Goal: Task Accomplishment & Management: Complete application form

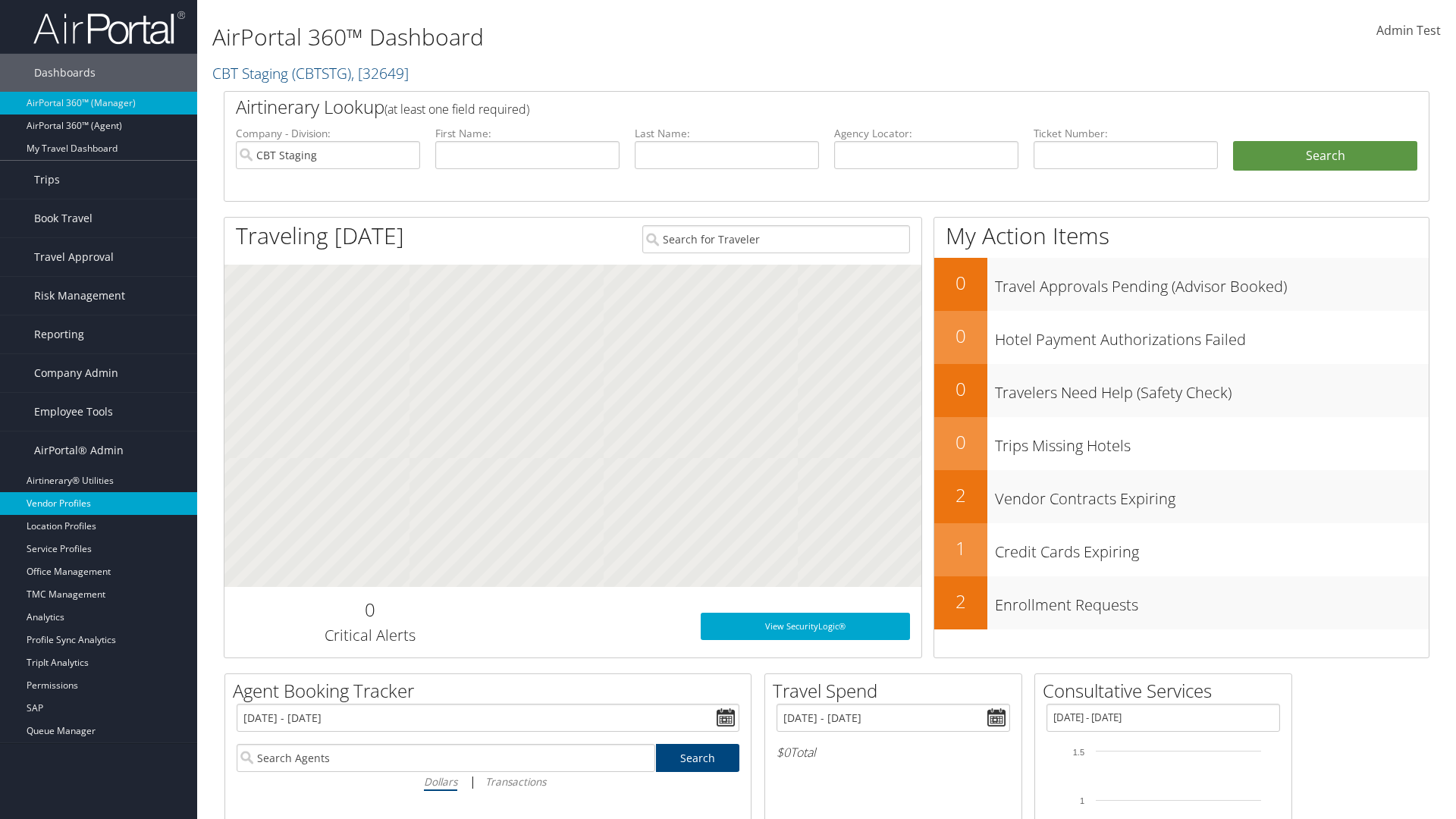
click at [98, 504] on link "Vendor Profiles" at bounding box center [98, 503] width 197 height 23
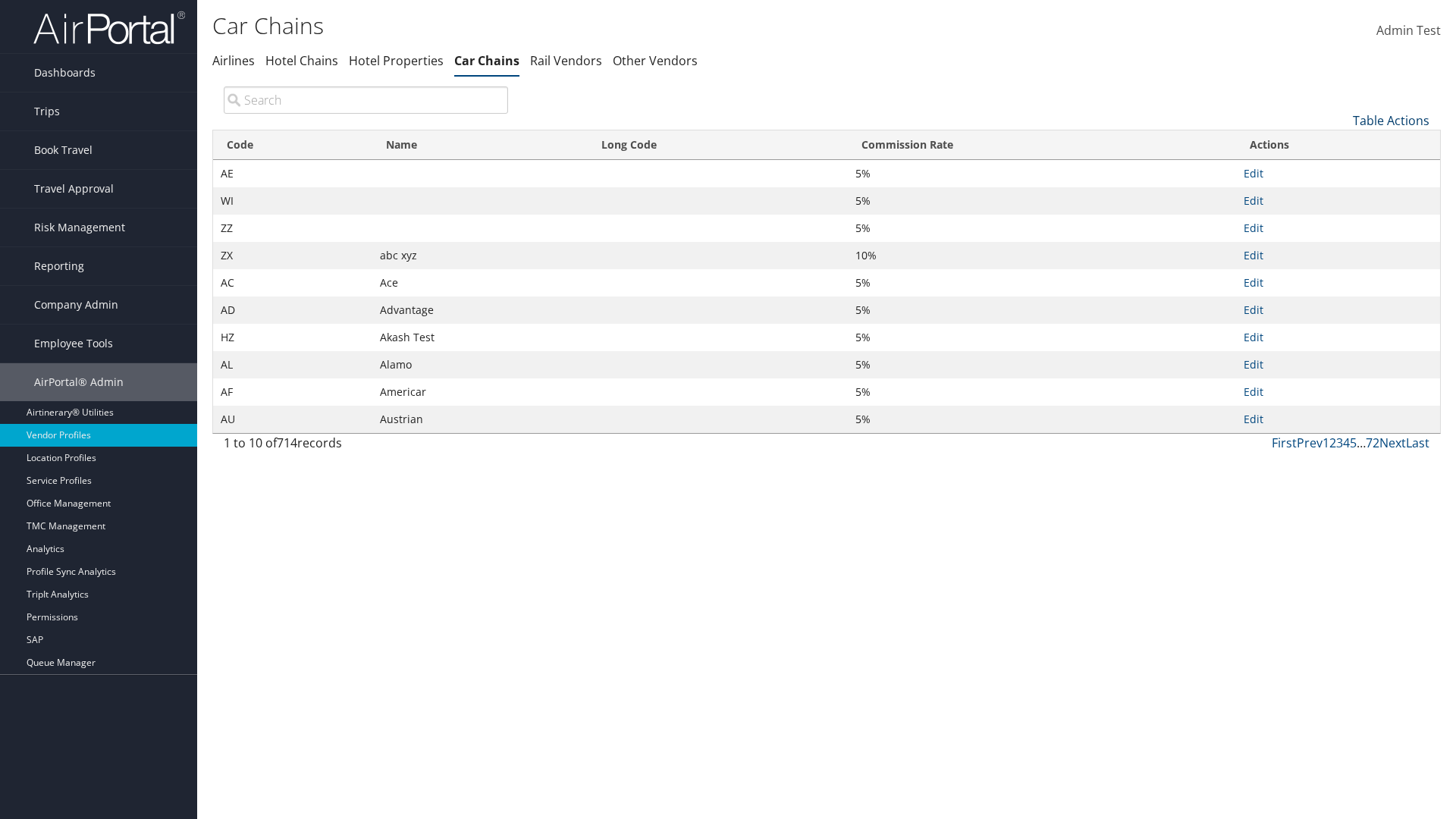
click at [1391, 120] on link "Table Actions" at bounding box center [1391, 120] width 76 height 17
click at [1340, 143] on link "New Record" at bounding box center [1339, 144] width 199 height 26
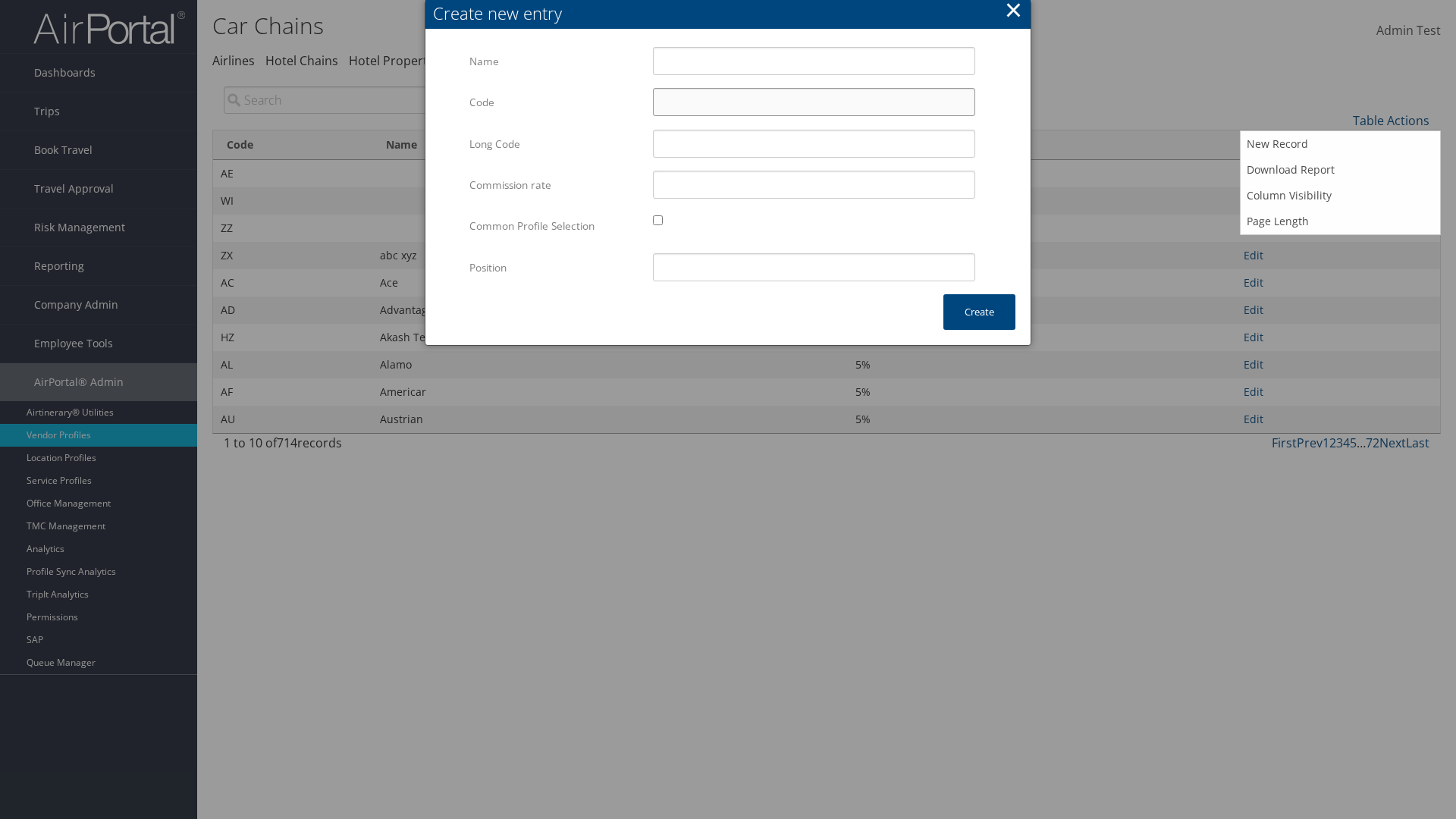
click at [814, 102] on input "Code" at bounding box center [814, 102] width 322 height 28
type input "(5"
click at [814, 61] on input "Test" at bounding box center [814, 61] width 322 height 28
type input "Test"
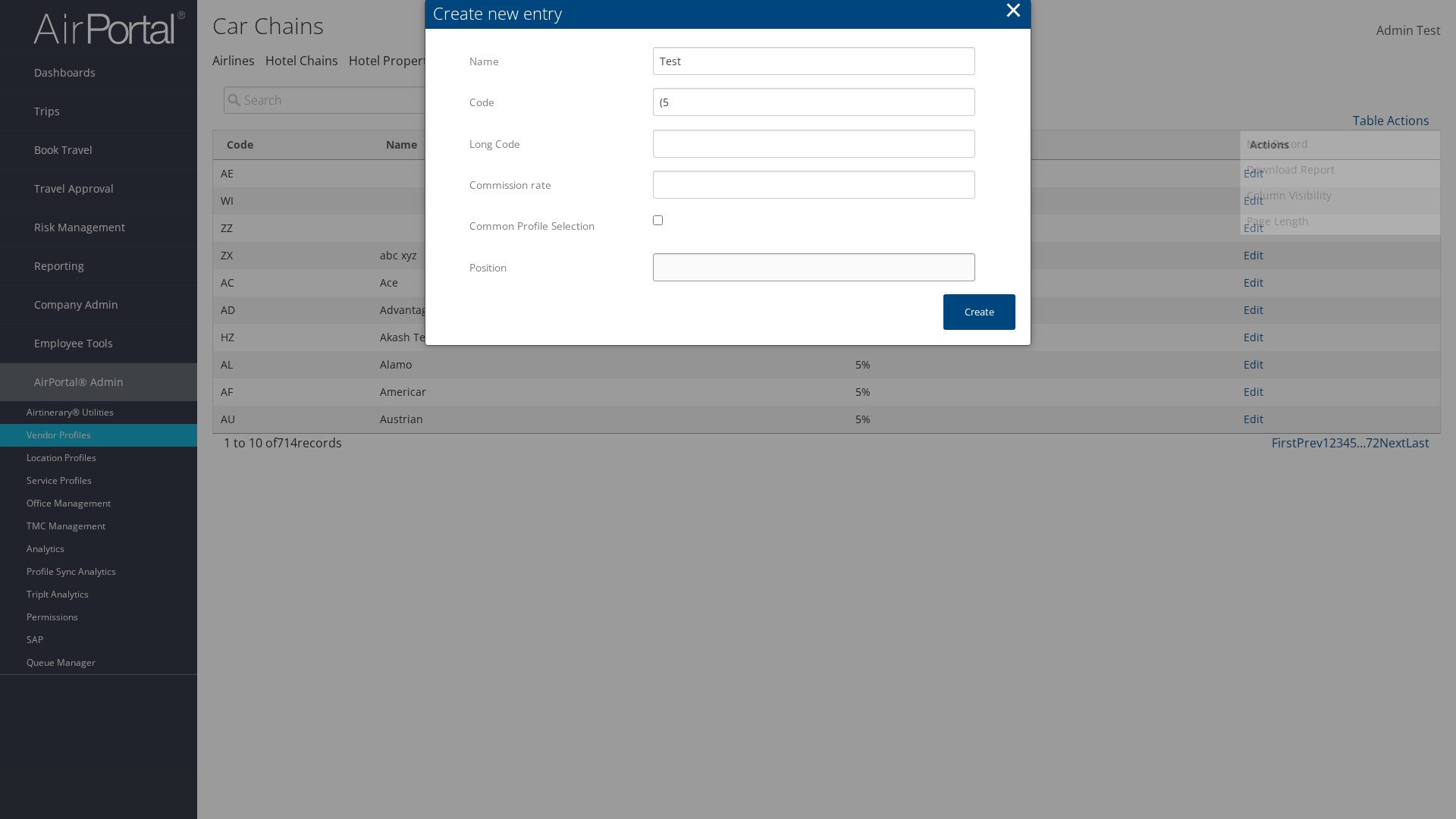
type input "test"
type input "(5"
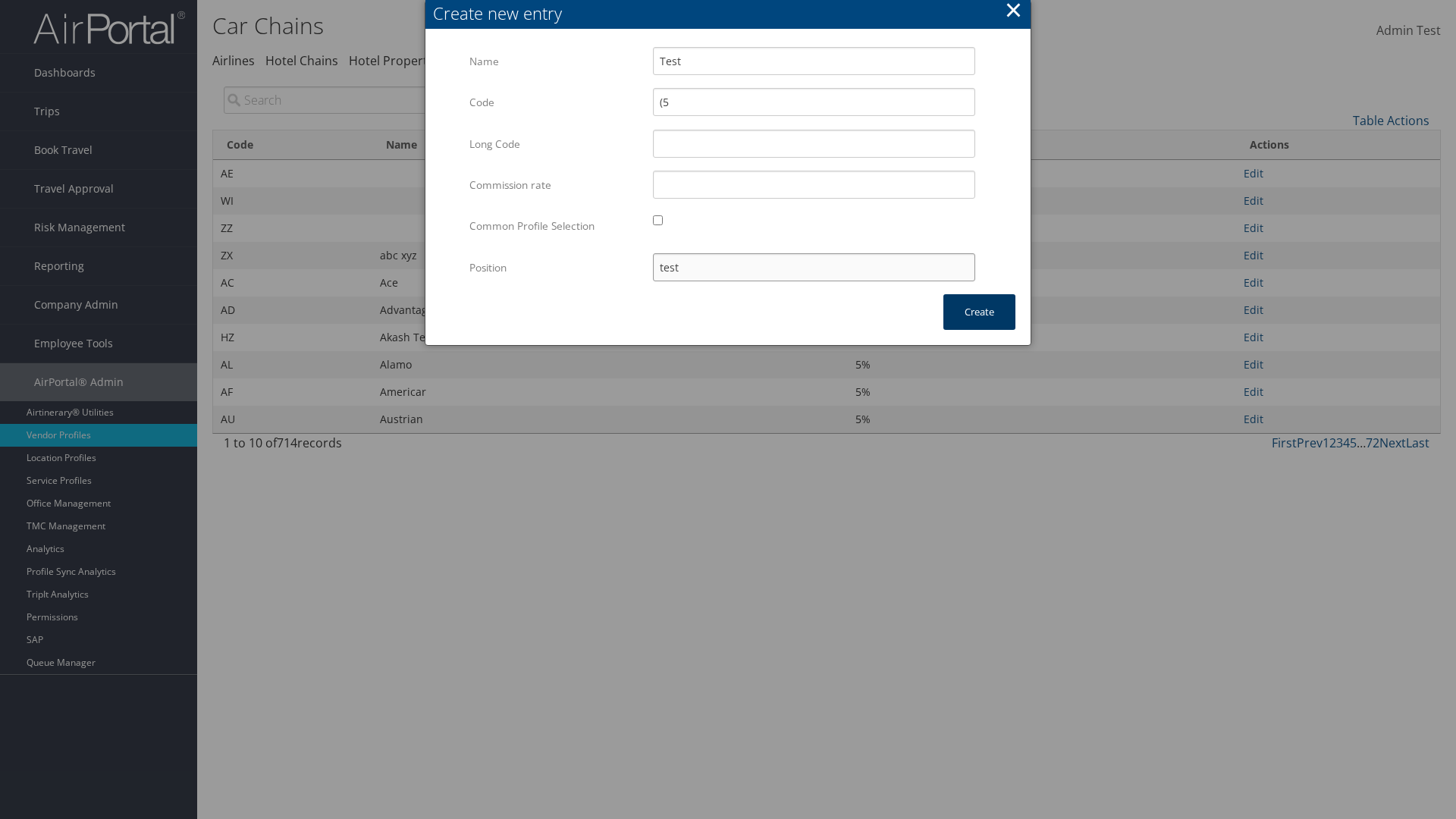
type input "test"
click at [979, 312] on button "Create" at bounding box center [979, 312] width 72 height 36
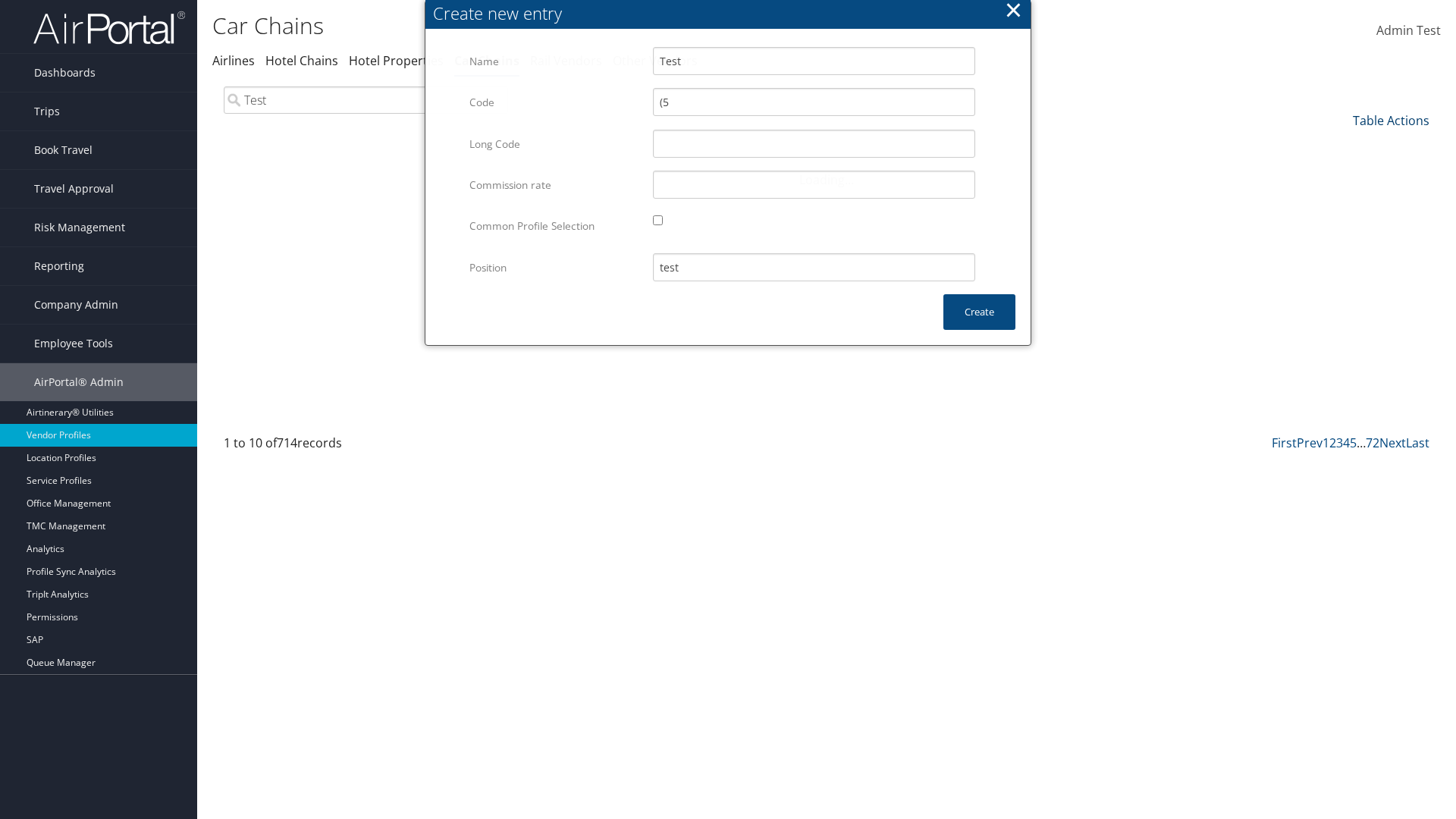
type input "Test"
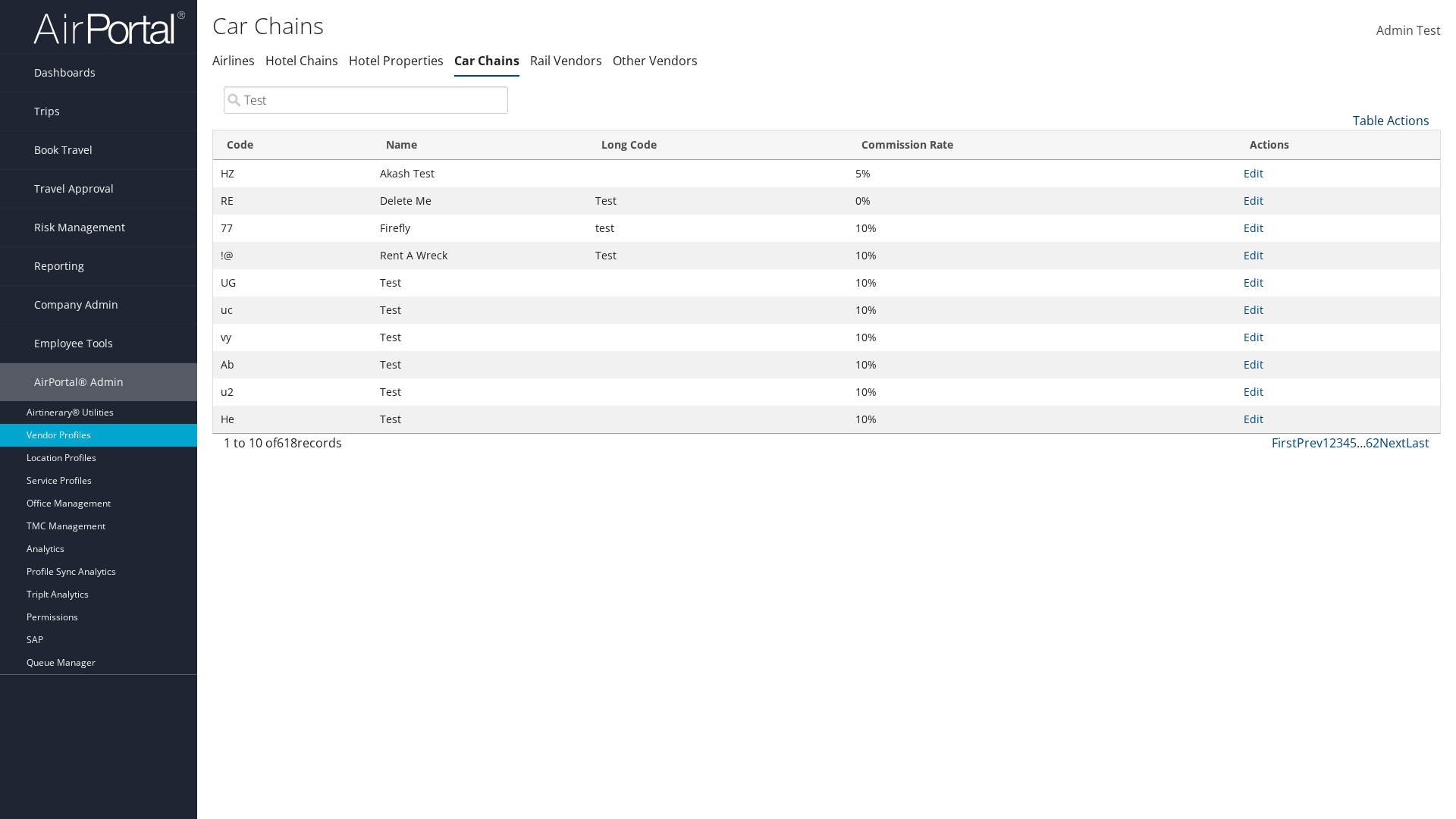
click at [1391, 120] on link "Table Actions" at bounding box center [1391, 120] width 76 height 17
click at [1340, 145] on link "Code" at bounding box center [1339, 146] width 199 height 26
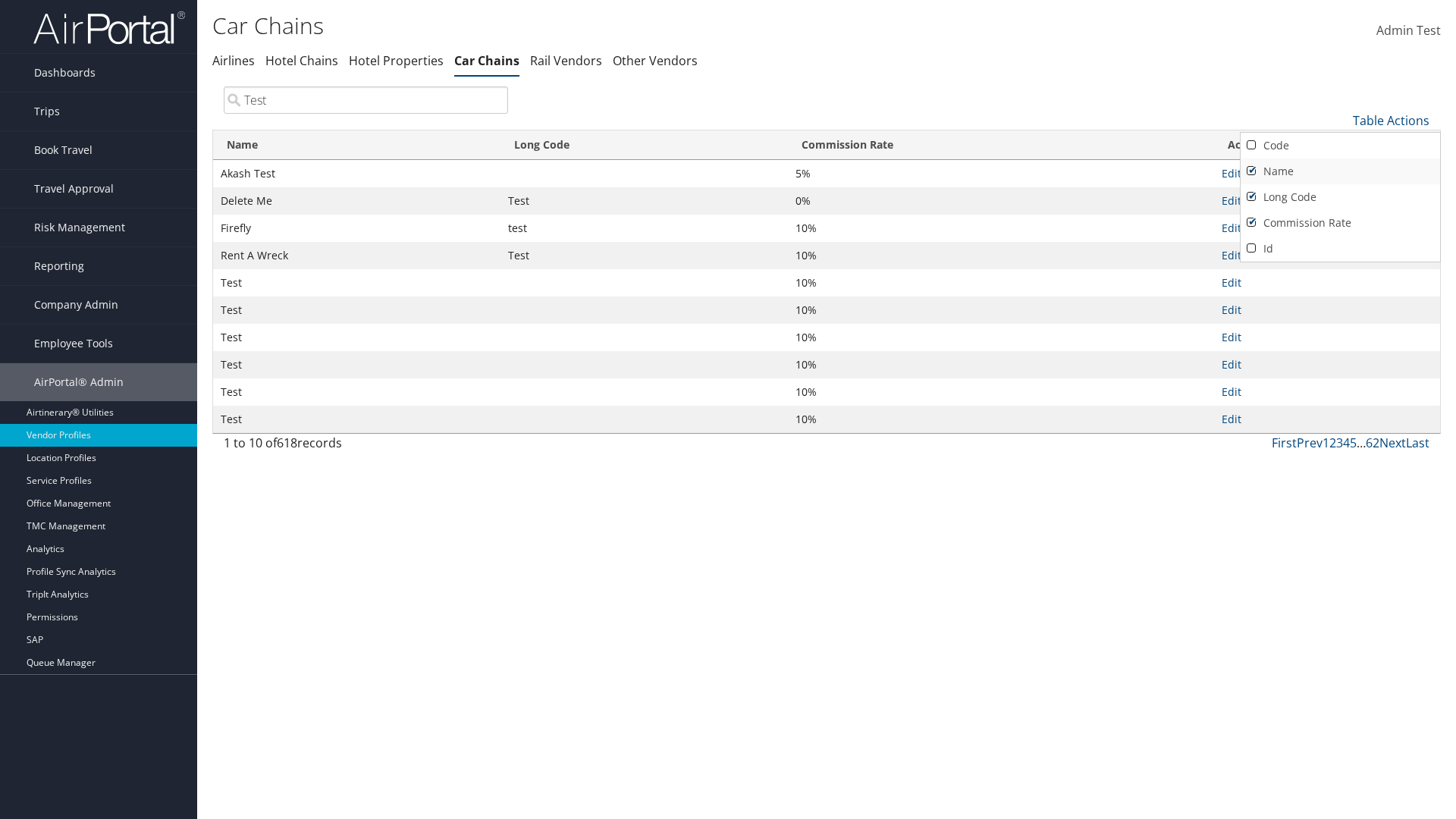
click at [1340, 171] on link "Name" at bounding box center [1339, 172] width 199 height 26
click at [1340, 196] on link "Long Code" at bounding box center [1339, 197] width 199 height 26
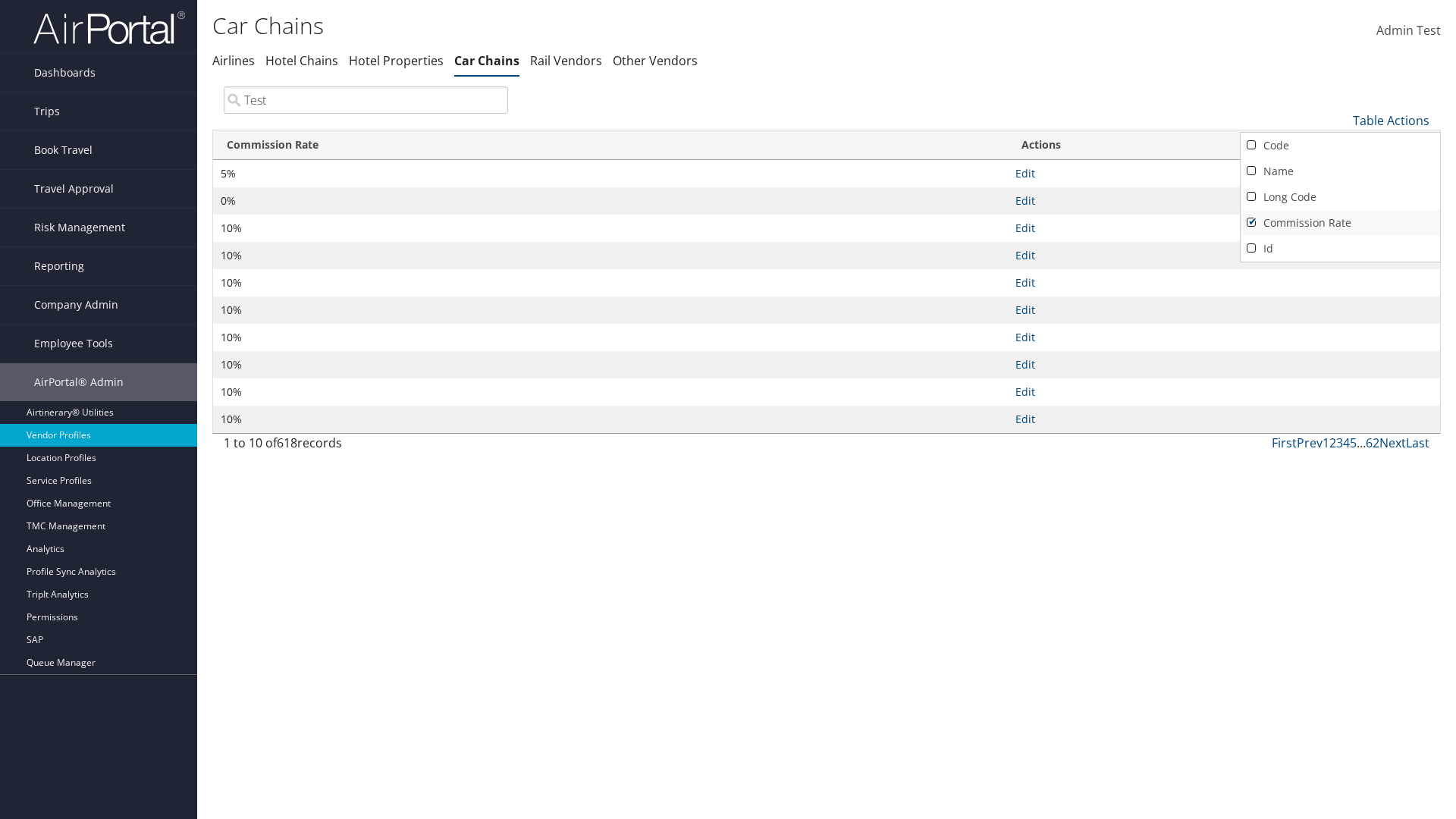
click at [1340, 222] on link "Commission Rate" at bounding box center [1339, 223] width 199 height 26
click at [728, 409] on div at bounding box center [728, 409] width 1456 height 819
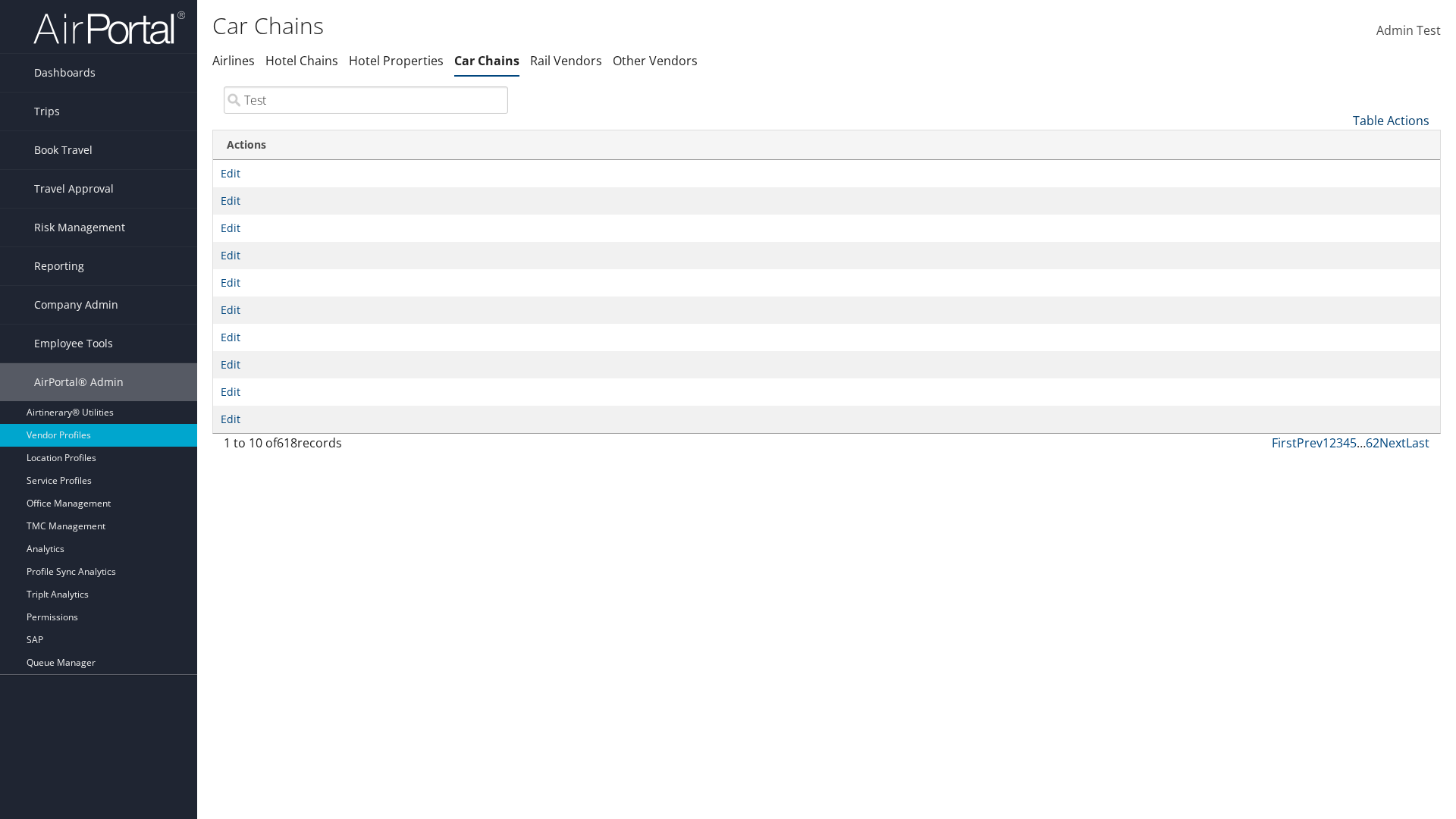
click at [1391, 120] on link "Table Actions" at bounding box center [1391, 120] width 76 height 17
click at [1340, 145] on link "Code" at bounding box center [1339, 146] width 199 height 26
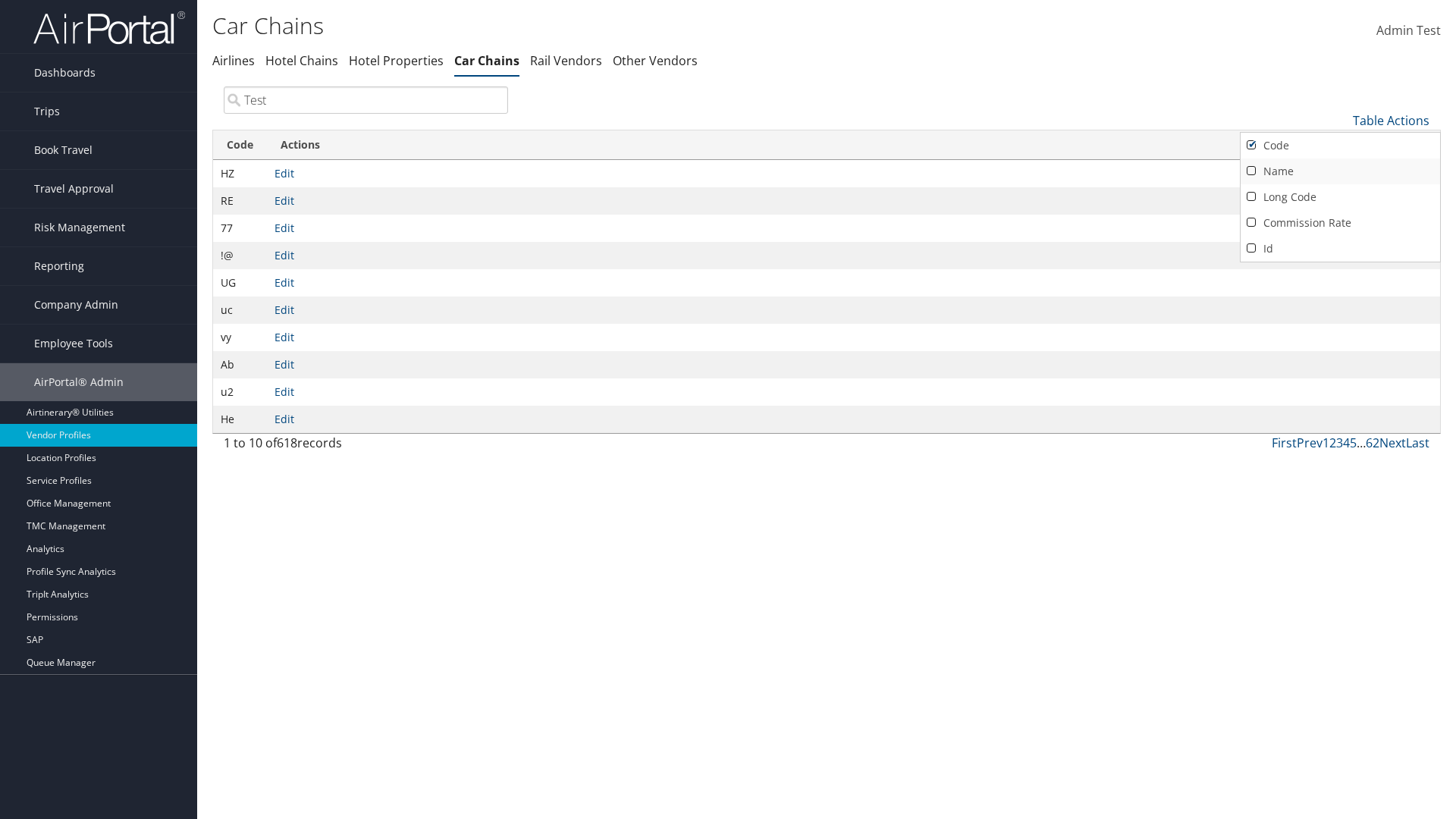
click at [1340, 171] on link "Name" at bounding box center [1339, 172] width 199 height 26
click at [1340, 196] on link "Long Code" at bounding box center [1339, 197] width 199 height 26
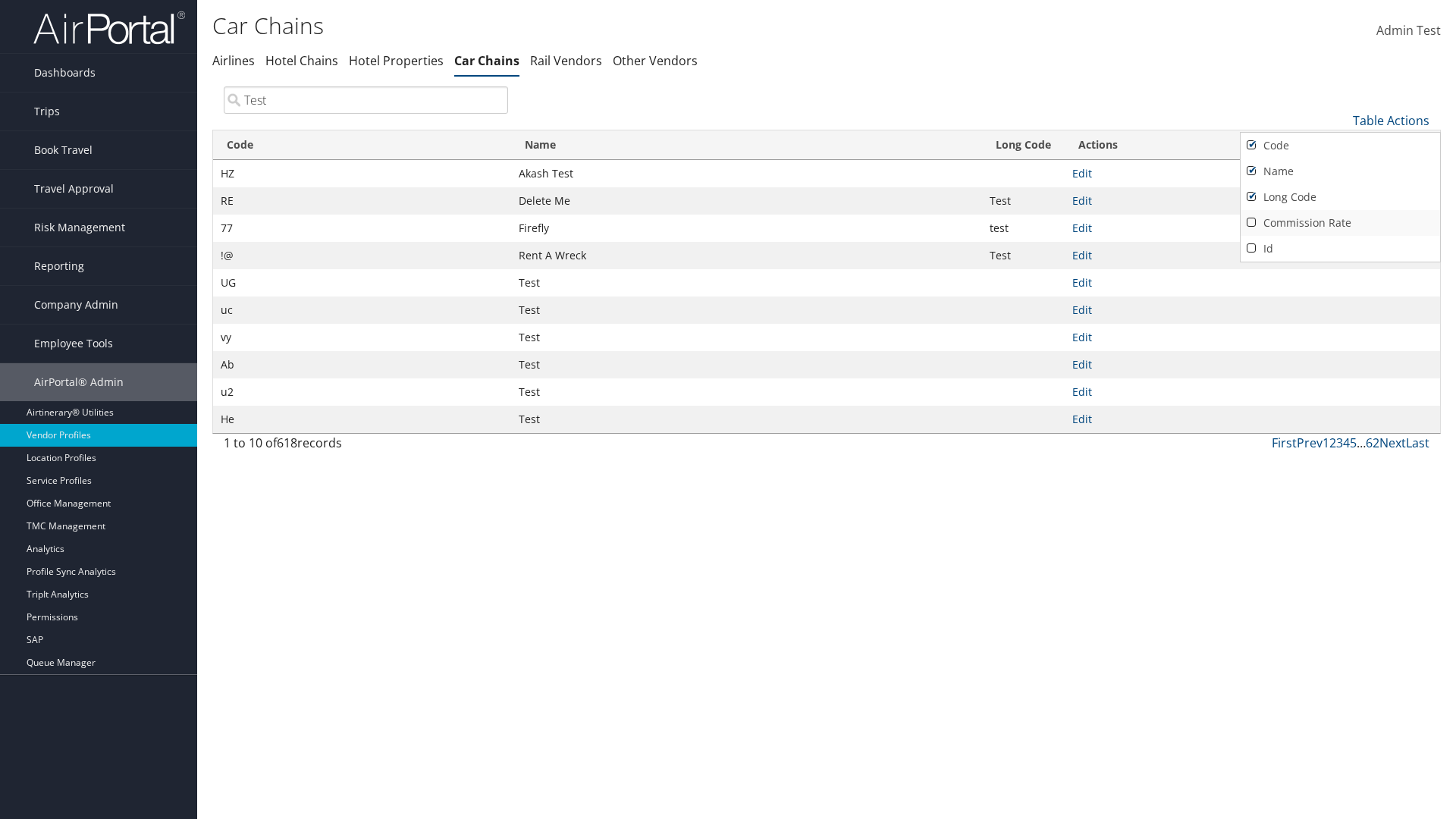
click at [1340, 222] on link "Commission Rate" at bounding box center [1339, 223] width 199 height 26
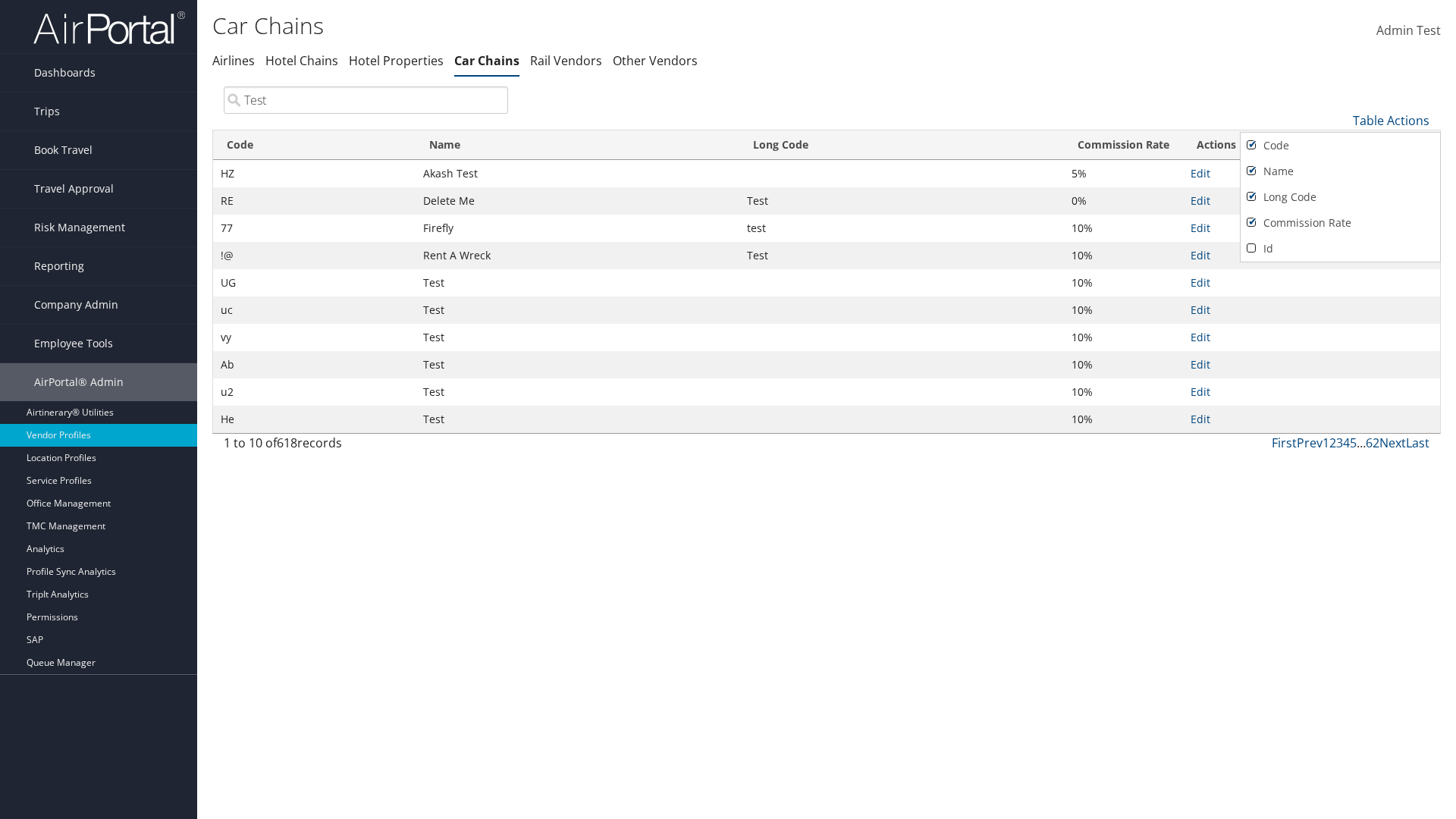
click at [728, 409] on div at bounding box center [728, 409] width 1456 height 819
